Goal: Find specific page/section: Find specific page/section

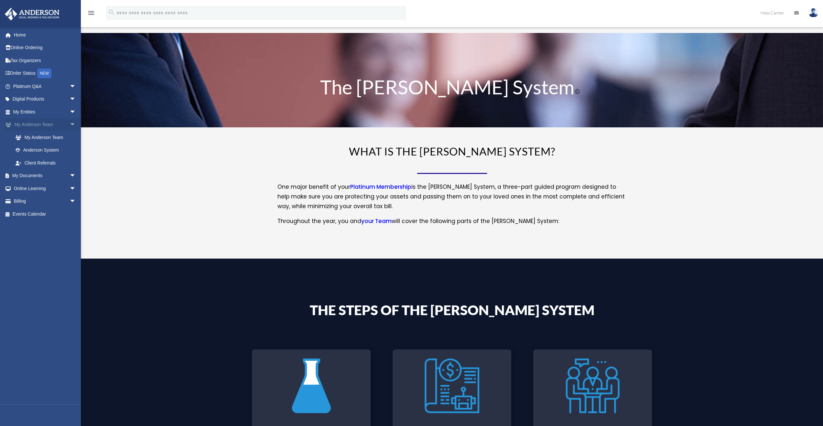
click at [49, 122] on link "My [PERSON_NAME] Team arrow_drop_down" at bounding box center [45, 124] width 81 height 13
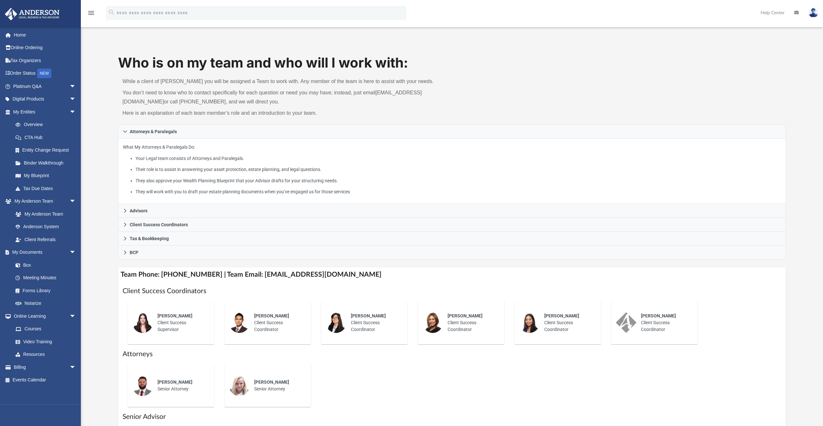
click at [580, 85] on div "Who is on my team and who will I work with: While a client of Anderson you will…" at bounding box center [452, 88] width 668 height 71
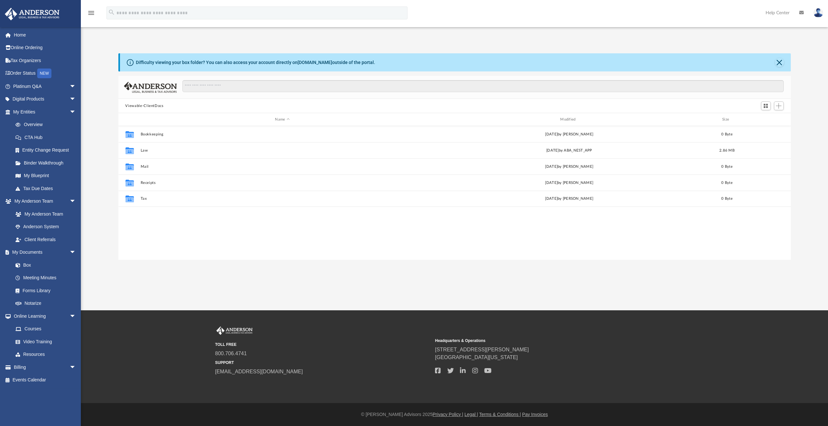
scroll to position [142, 667]
